Goal: Find specific page/section: Find specific page/section

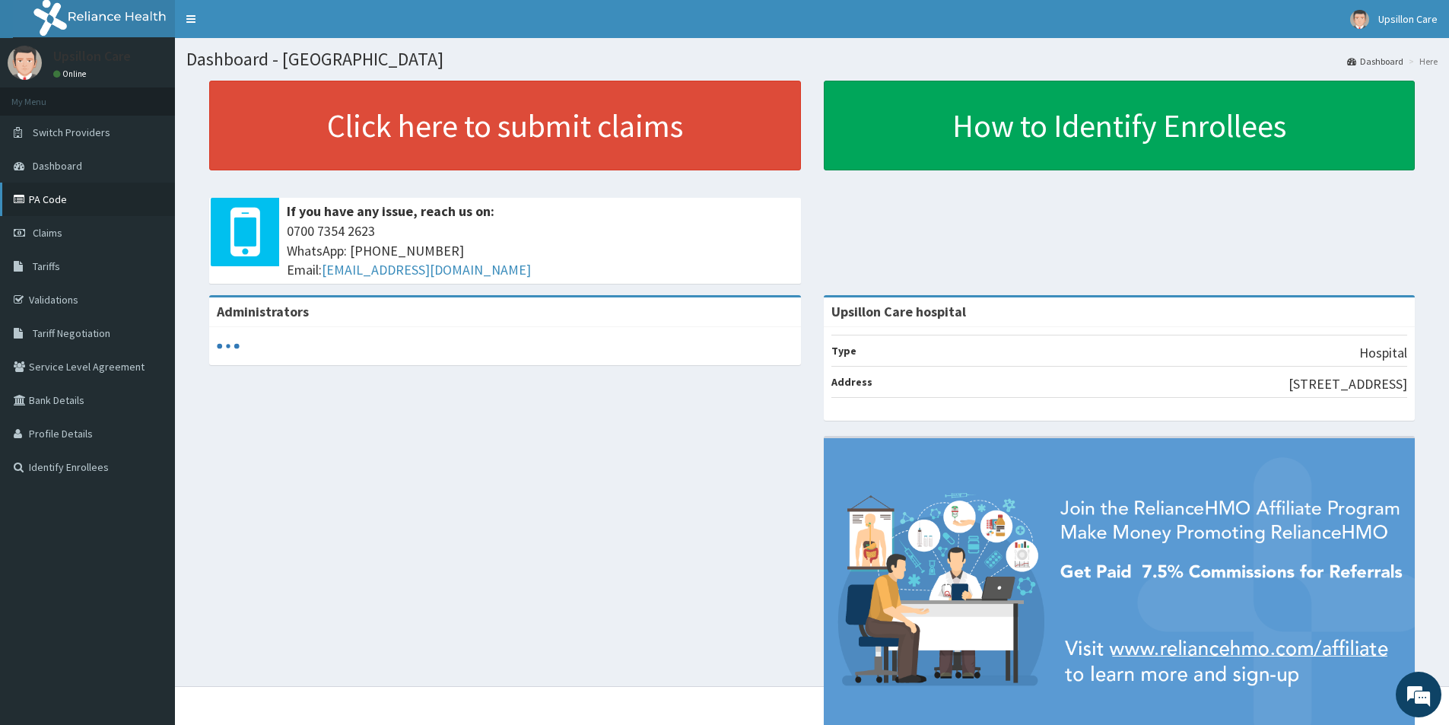
click at [52, 191] on link "PA Code" at bounding box center [87, 199] width 175 height 33
click at [66, 200] on link "PA Code" at bounding box center [87, 199] width 175 height 33
